Goal: Find contact information: Find contact information

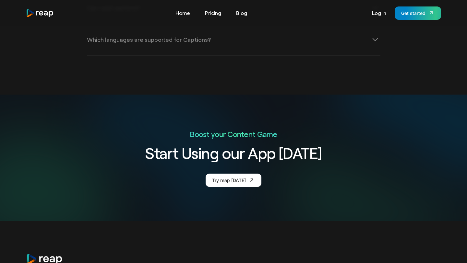
scroll to position [2426, 0]
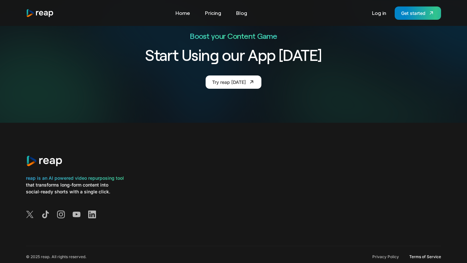
click at [427, 254] on link "Terms of Service" at bounding box center [425, 256] width 32 height 5
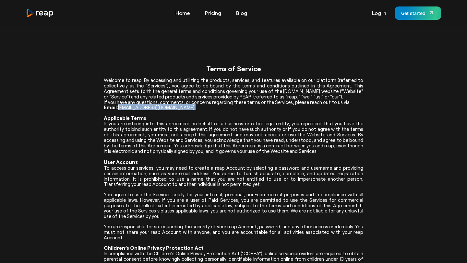
drag, startPoint x: 159, startPoint y: 108, endPoint x: 119, endPoint y: 108, distance: 39.5
click at [119, 108] on p "Email: [EMAIL_ADDRESS][DOMAIN_NAME]" at bounding box center [233, 108] width 259 height 6
copy p "[EMAIL_ADDRESS][DOMAIN_NAME]"
click at [43, 14] on img "home" at bounding box center [40, 13] width 28 height 9
